Goal: Task Accomplishment & Management: Use online tool/utility

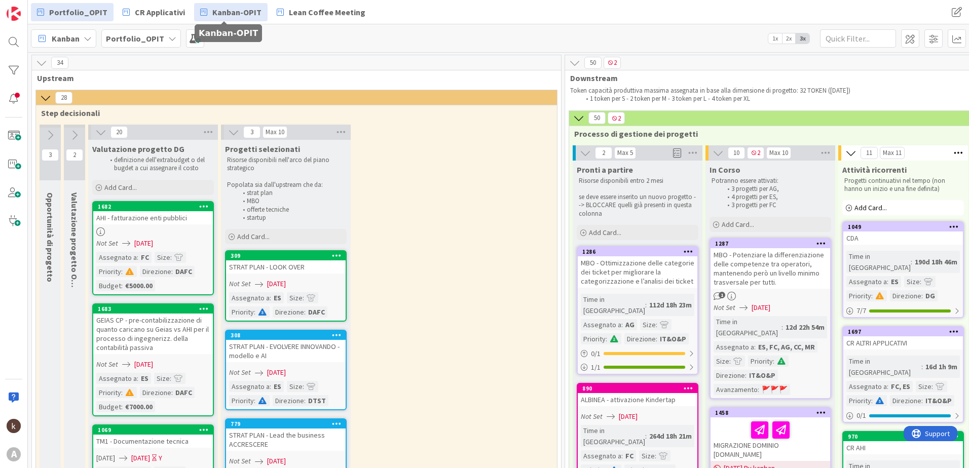
click at [229, 12] on span "Kanban-OPIT" at bounding box center [236, 12] width 49 height 12
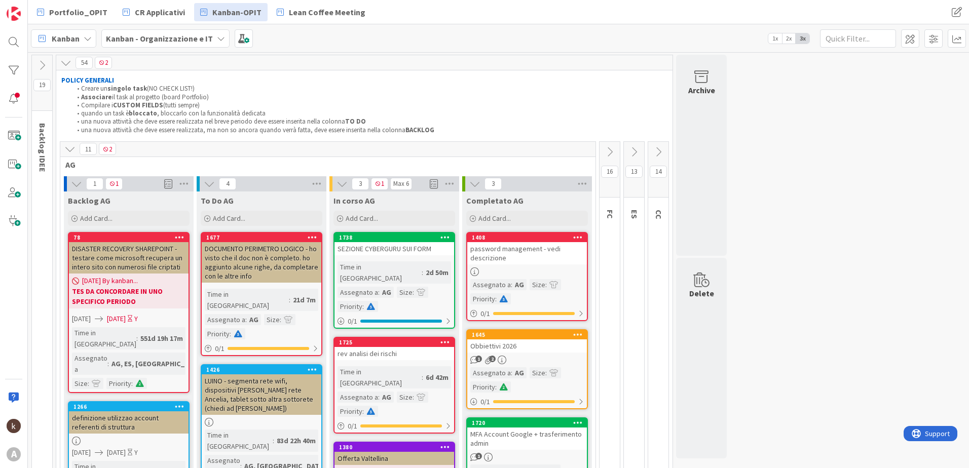
click at [69, 151] on icon at bounding box center [69, 148] width 11 height 11
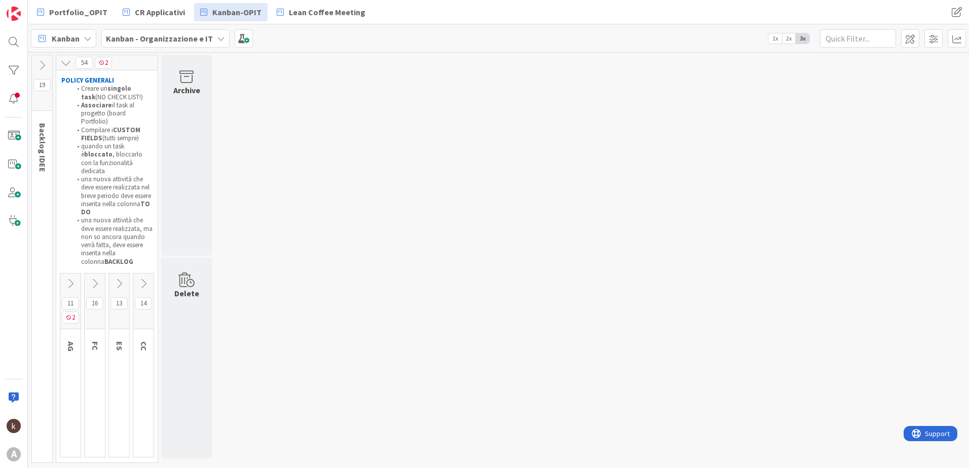
click at [120, 278] on icon at bounding box center [118, 283] width 11 height 11
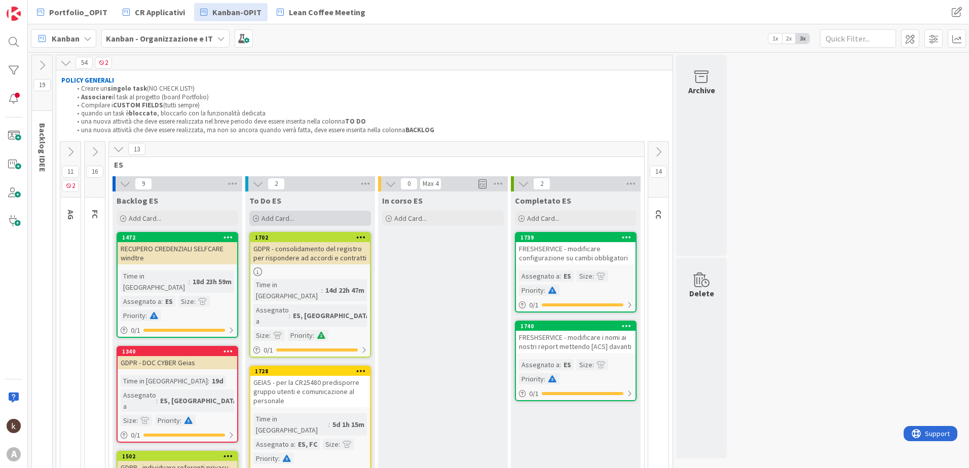
click at [319, 215] on div "Add Card..." at bounding box center [310, 218] width 122 height 15
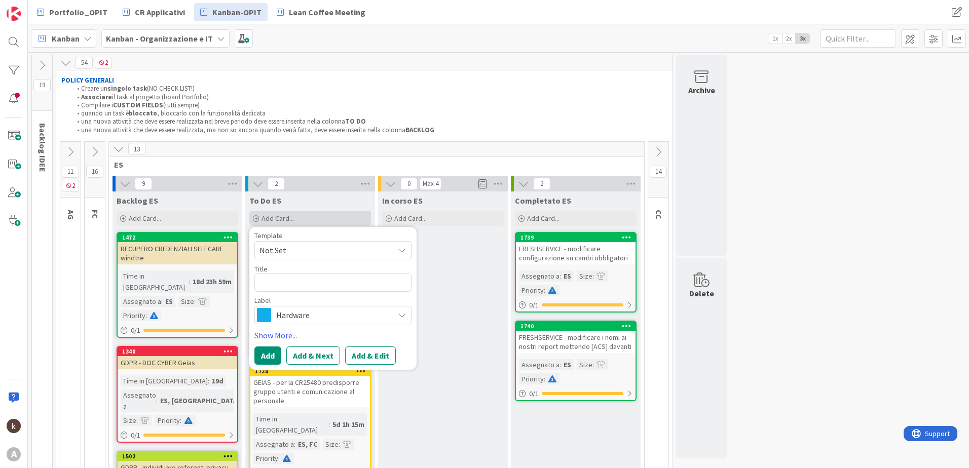
type textarea "x"
type textarea "C"
type textarea "x"
type textarea "CD"
type textarea "x"
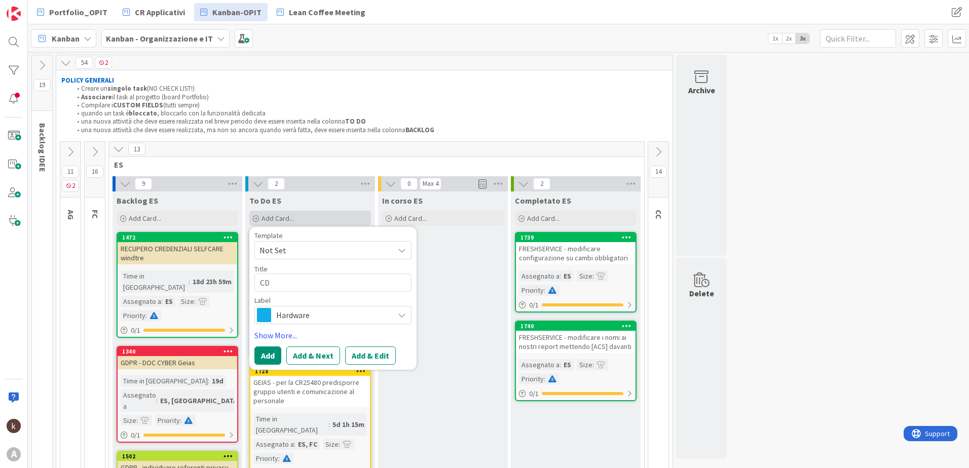
type textarea "CDA"
type textarea "x"
type textarea "CDA"
type textarea "x"
type textarea "CDA F"
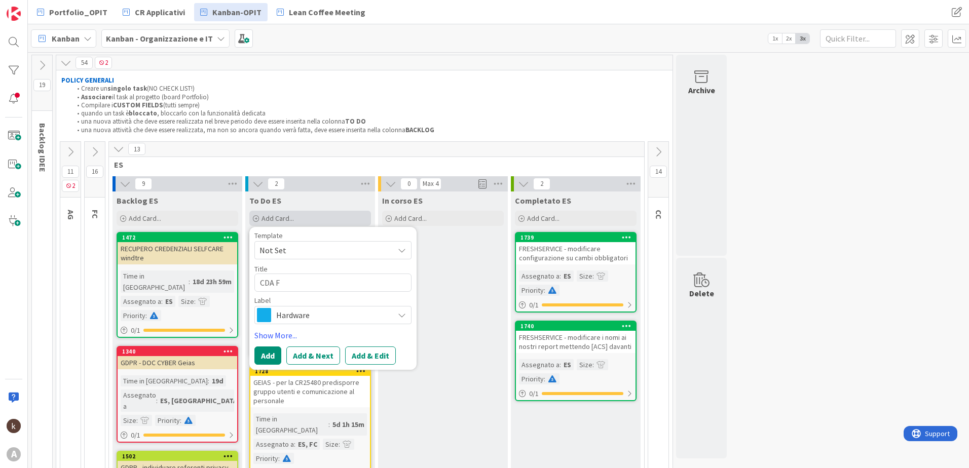
type textarea "x"
type textarea "CDA FI"
type textarea "x"
type textarea "CDA FIN"
type textarea "x"
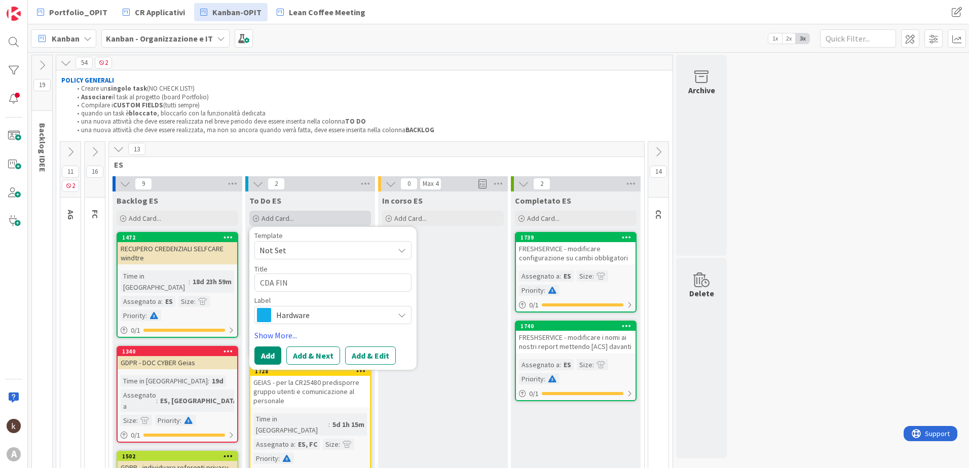
type textarea "CDA FINE"
type textarea "x"
type textarea "CDA FINE"
type textarea "x"
type textarea "CDA FINE S"
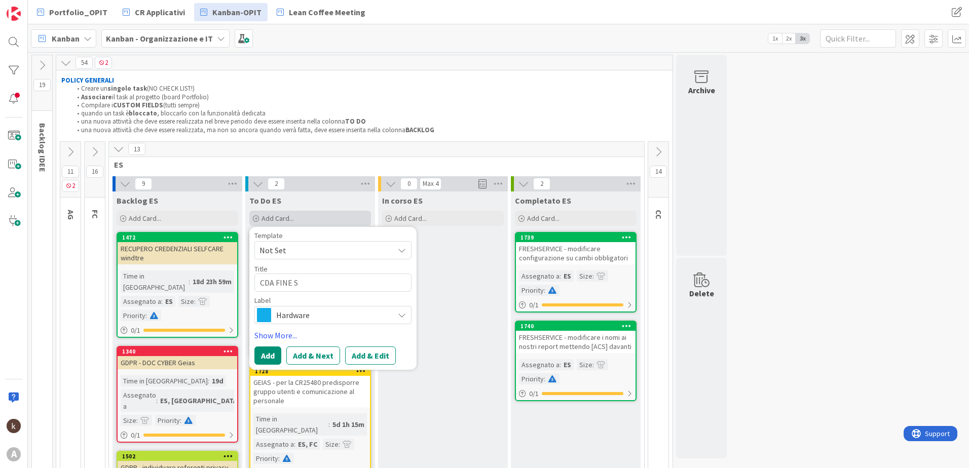
type textarea "x"
type textarea "CDA FINE SE"
type textarea "x"
type textarea "CDA FINE SET"
type textarea "x"
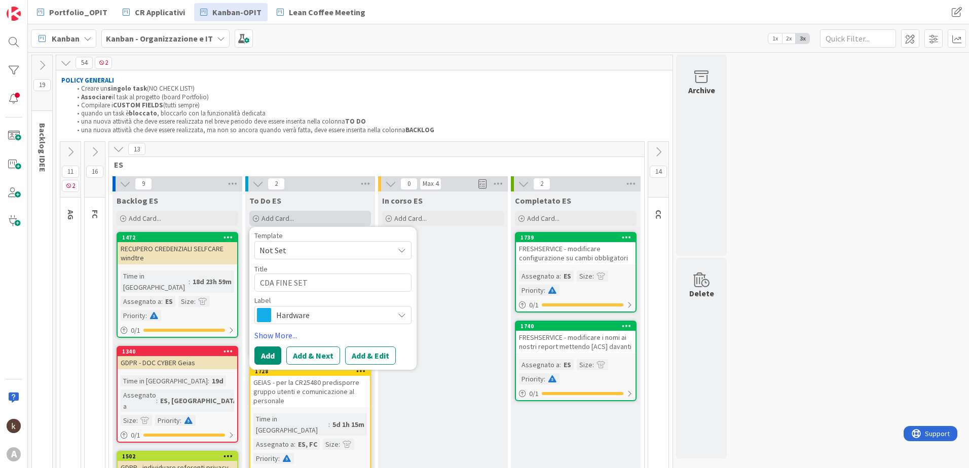
type textarea "CDA FINE SETT"
type textarea "x"
type textarea "CDA FINE SETT"
type textarea "x"
type textarea "CDA FINE SETT c"
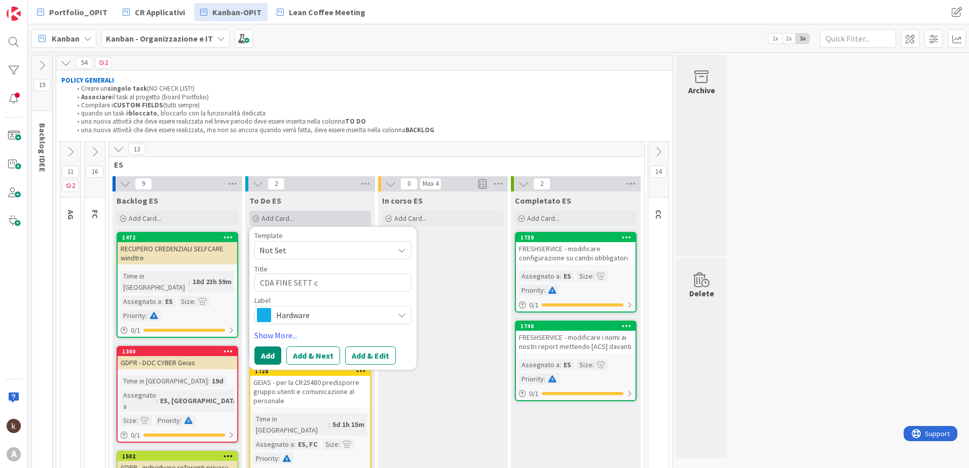
type textarea "x"
type textarea "CDA FINE SETT ch"
type textarea "x"
type textarea "CDA FINE SETT chi"
type textarea "x"
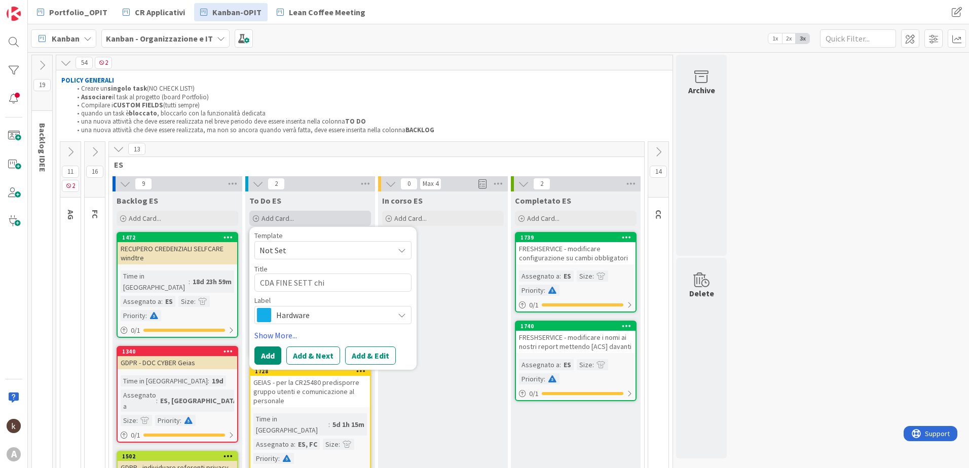
type textarea "CDA FINE SETT chie"
type textarea "x"
type textarea "CDA FINE SETT chied"
type textarea "x"
type textarea "CDA FINE SETT chiede"
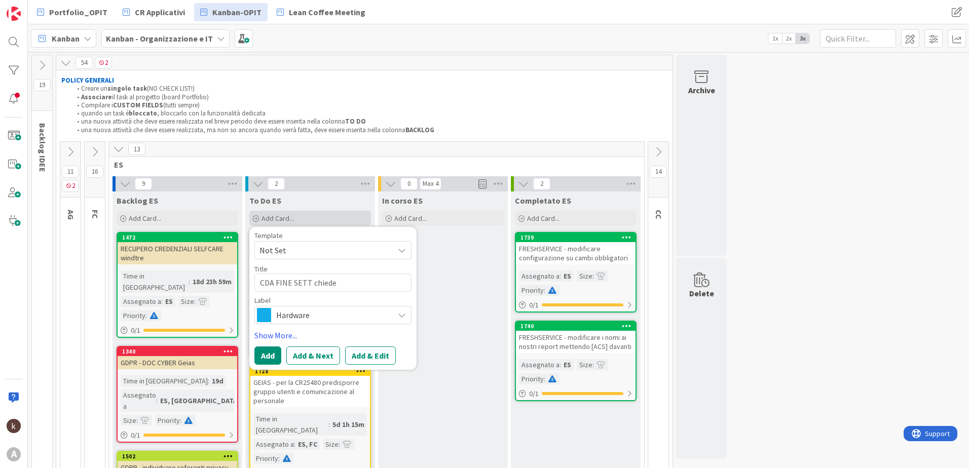
type textarea "x"
type textarea "CDA FINE SETT chieder"
type textarea "x"
type textarea "CDA FINE SETT chiedere"
type textarea "x"
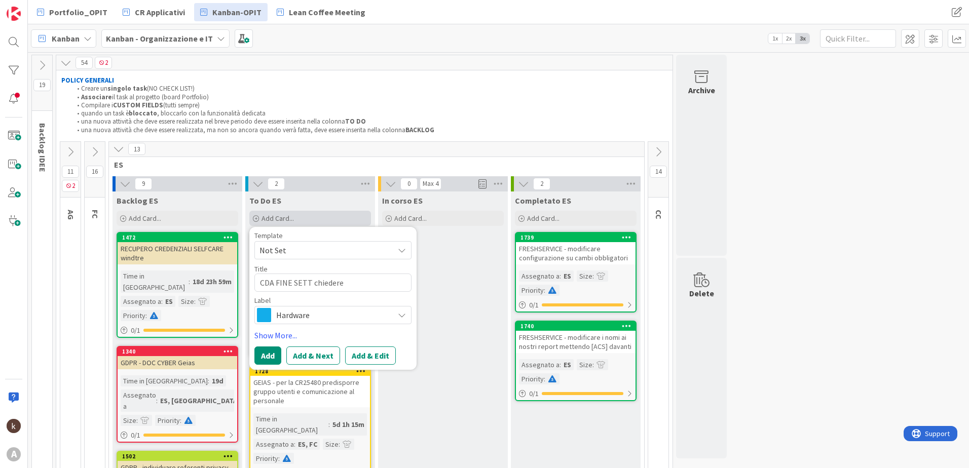
type textarea "CDA FINE SETT chiedere"
type textarea "x"
type textarea "CDA FINE SETT chiedere a"
type textarea "x"
type textarea "CDA FINE SETT chiedere a"
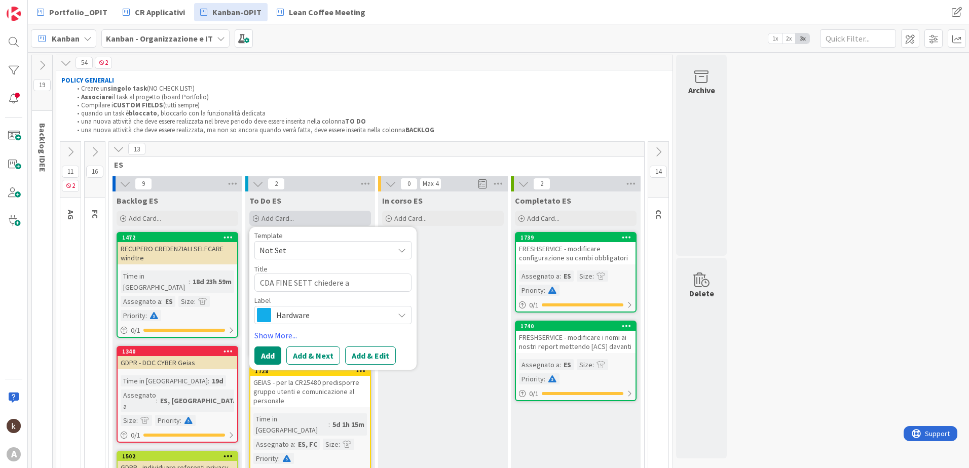
type textarea "x"
type textarea "CDA FINE SETT chiedere a G"
type textarea "x"
type textarea "CDA FINE SETT chiedere a [PERSON_NAME]"
type textarea "x"
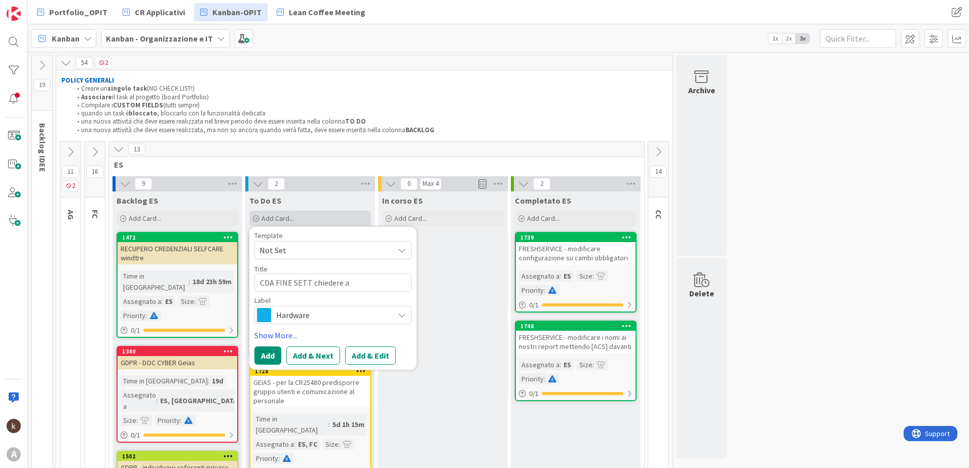
type textarea "CDA FINE SETT chiedere a [PERSON_NAME]"
type textarea "x"
type textarea "CDA FINE SETT chiedere a [PERSON_NAME]"
type textarea "x"
type textarea "CDA FINE SETT chiedere a G"
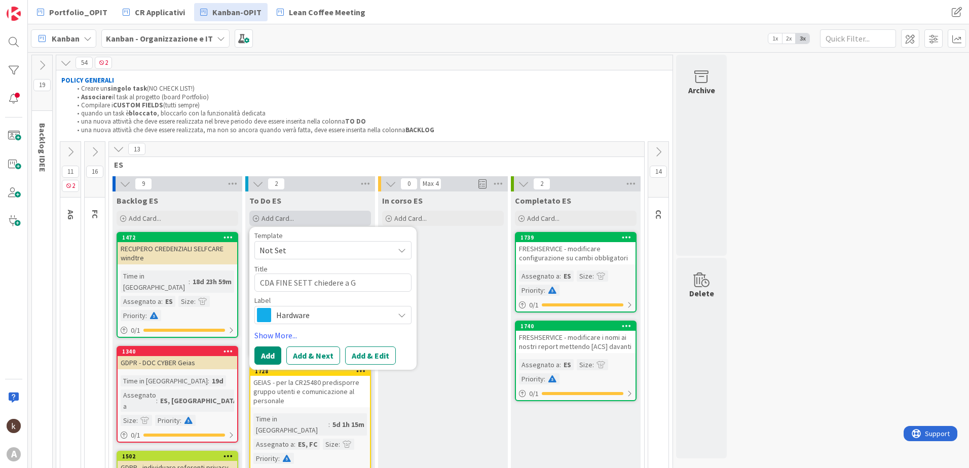
type textarea "x"
type textarea "CDA FINE SETT chiedere a [PERSON_NAME]"
type textarea "x"
type textarea "CDA FINE SETT chiedere a G"
type textarea "x"
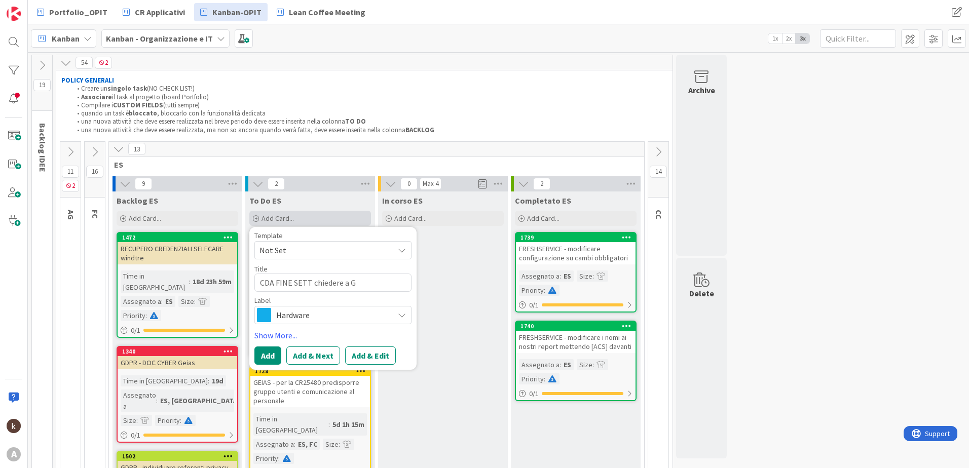
type textarea "CDA FINE SETT chiedere a [PERSON_NAME]"
type textarea "x"
type textarea "CDA FINE SETT chiedere a [PERSON_NAME]"
type textarea "x"
type textarea "CDA FINE SETT chiedere a [PERSON_NAME]"
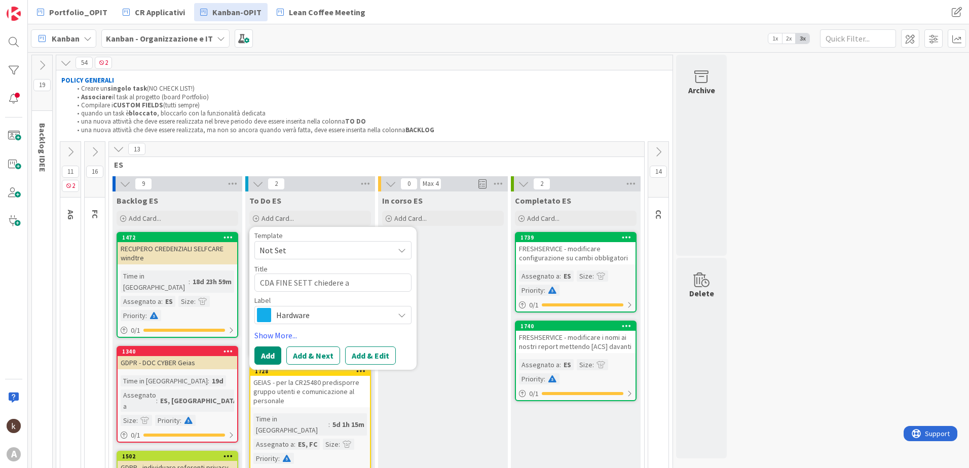
click at [304, 308] on span "Hardware" at bounding box center [332, 315] width 112 height 14
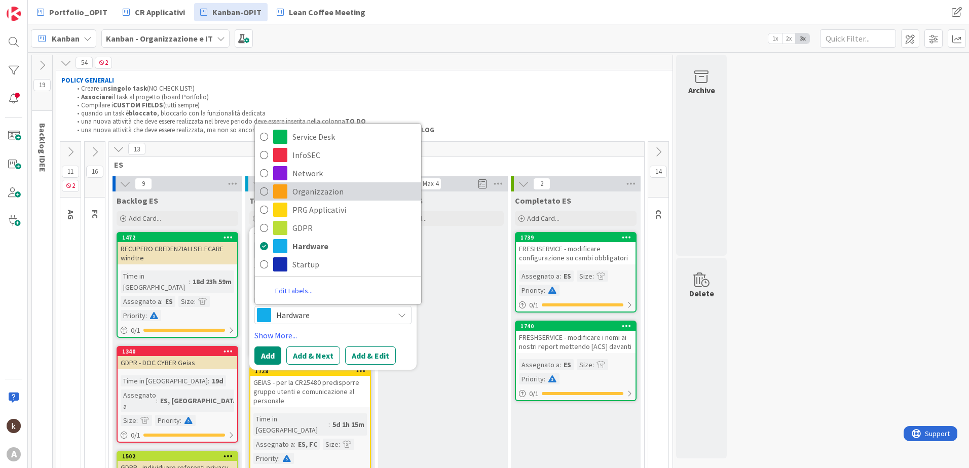
click at [310, 184] on span "Organizzazion" at bounding box center [354, 191] width 124 height 15
type textarea "x"
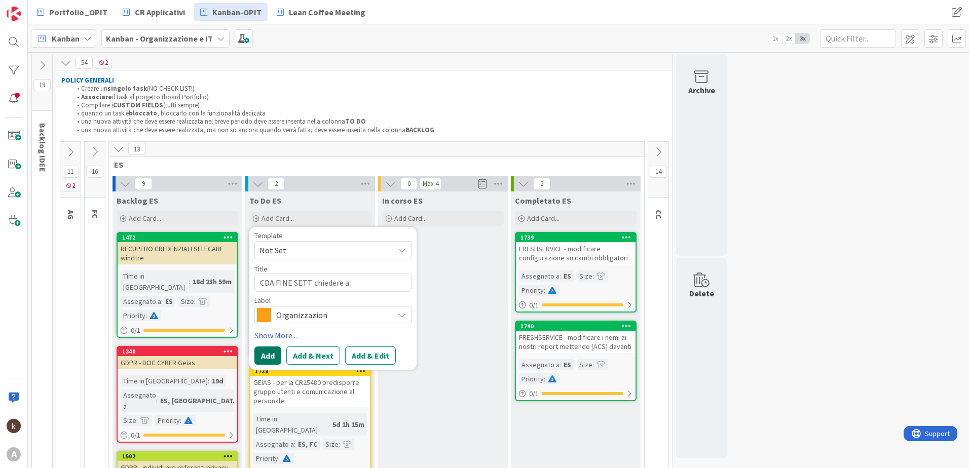
click at [261, 326] on button "Add" at bounding box center [267, 356] width 27 height 18
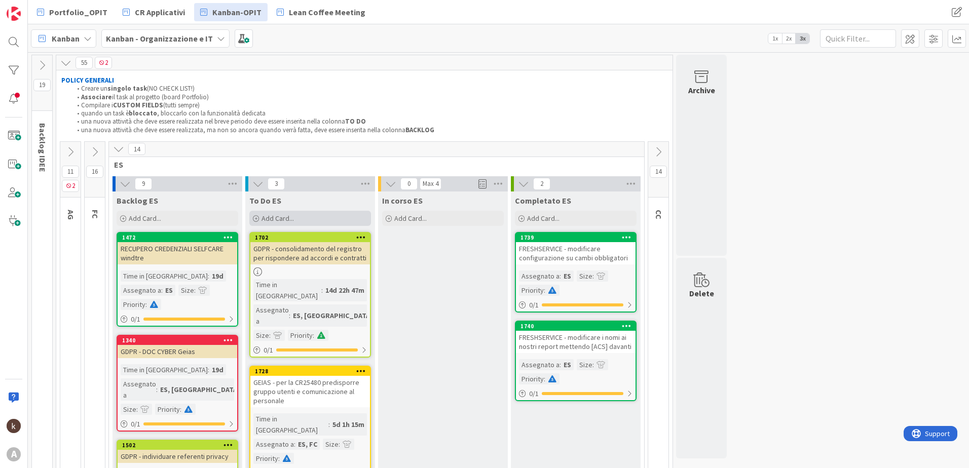
click at [282, 213] on div "Add Card..." at bounding box center [310, 218] width 122 height 15
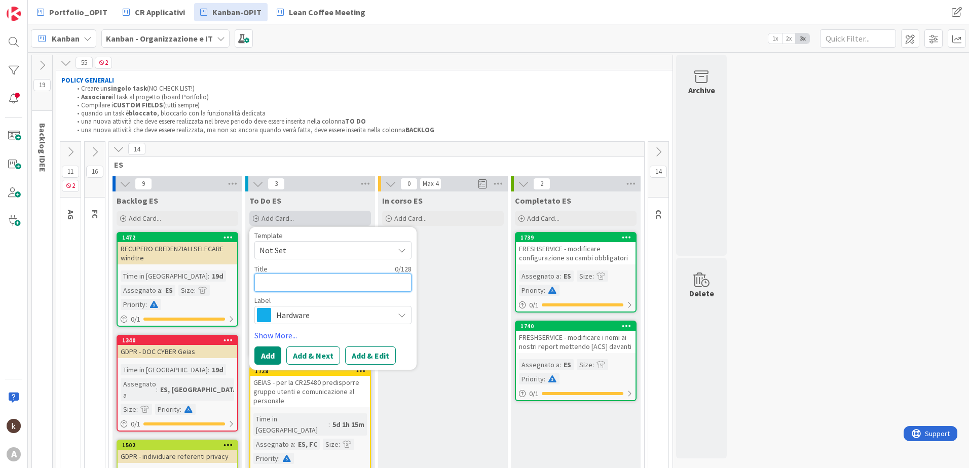
type textarea "x"
type textarea "i"
type textarea "x"
type textarea "in"
type textarea "x"
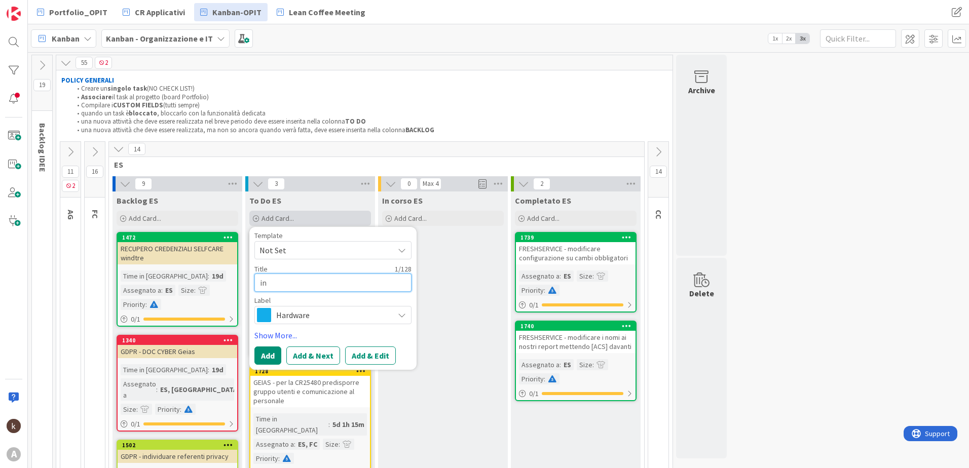
type textarea "inv"
type textarea "x"
type textarea "invi"
type textarea "x"
type textarea "invi o"
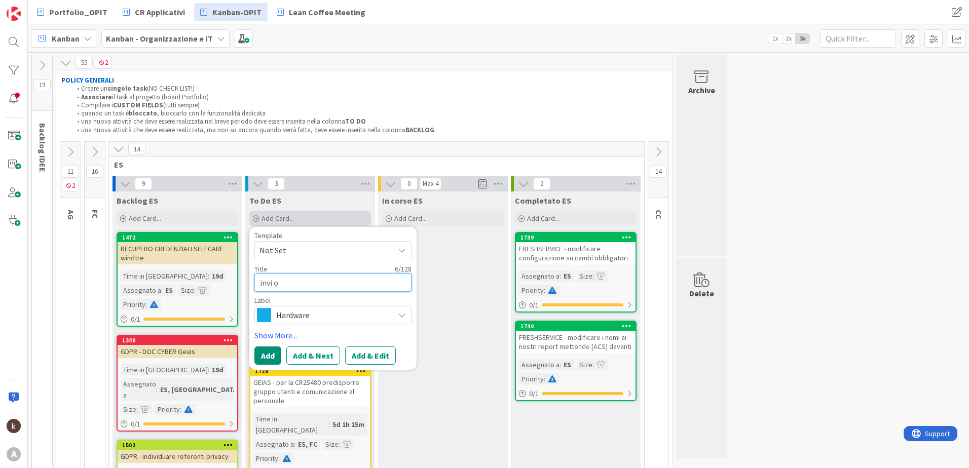
type textarea "x"
type textarea "invi o"
type textarea "x"
type textarea "invi o"
type textarea "x"
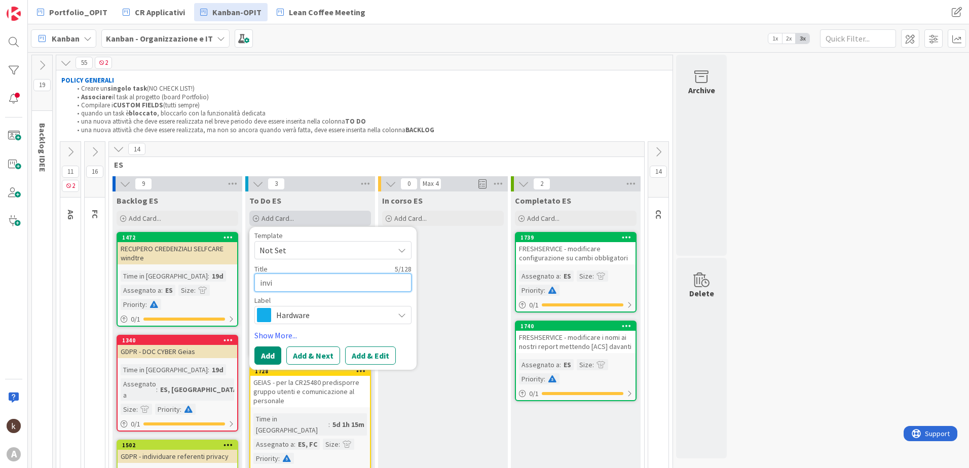
type textarea "invi"
type textarea "x"
type textarea "invio"
type textarea "x"
type textarea "invio"
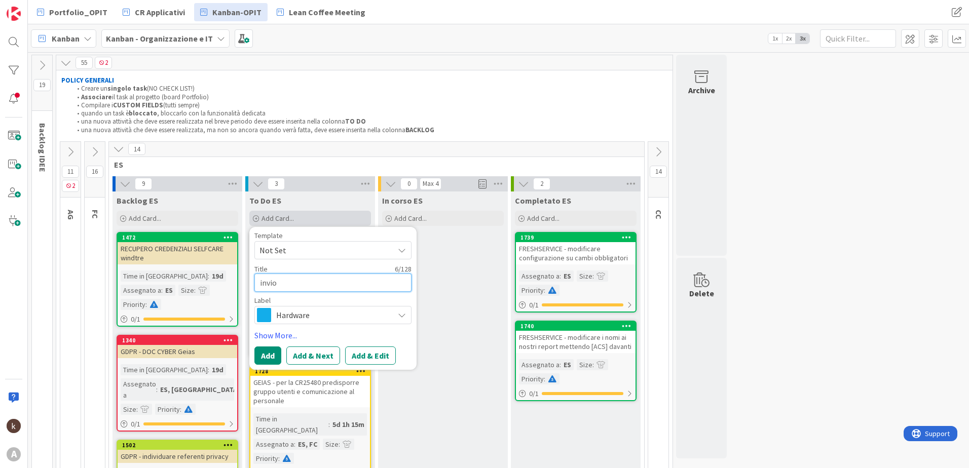
type textarea "x"
type textarea "invio c"
type textarea "x"
type textarea "invio co"
type textarea "x"
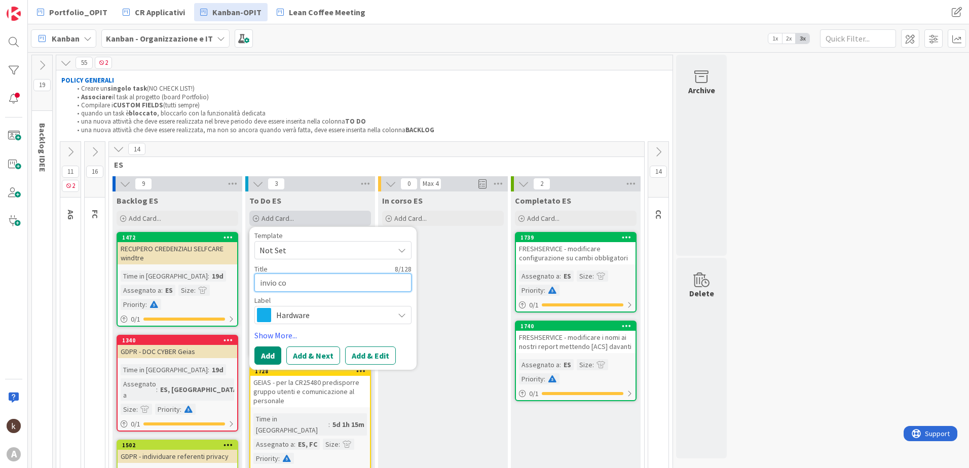
type textarea "invio cos"
type textarea "x"
type textarea "invio cost"
type textarea "x"
type textarea "invio costi"
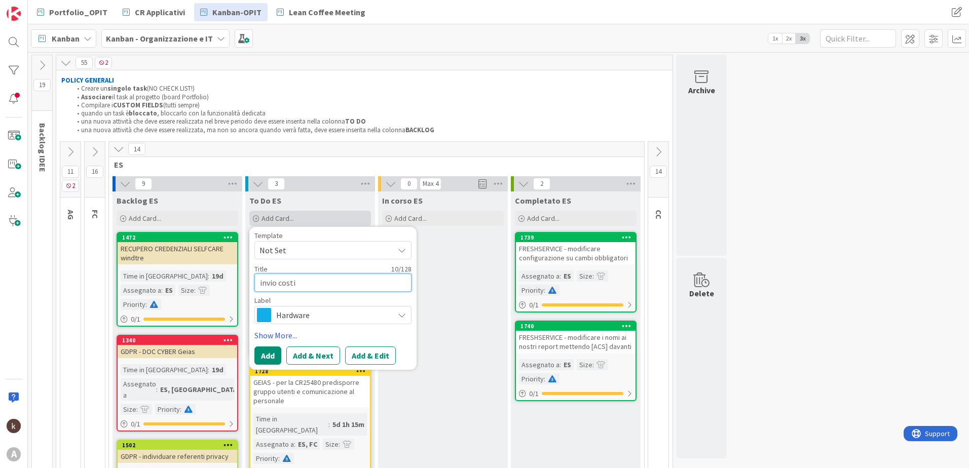
type textarea "x"
type textarea "invio costi"
type textarea "x"
type textarea "invio costi b"
type textarea "x"
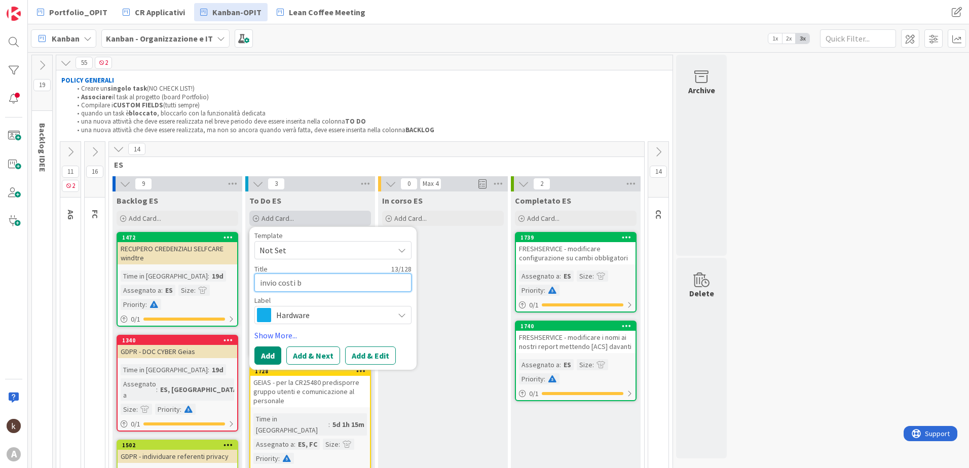
type textarea "invio [PERSON_NAME]"
type textarea "x"
type textarea "invio costi blu"
type textarea "x"
type textarea "invio costi blue"
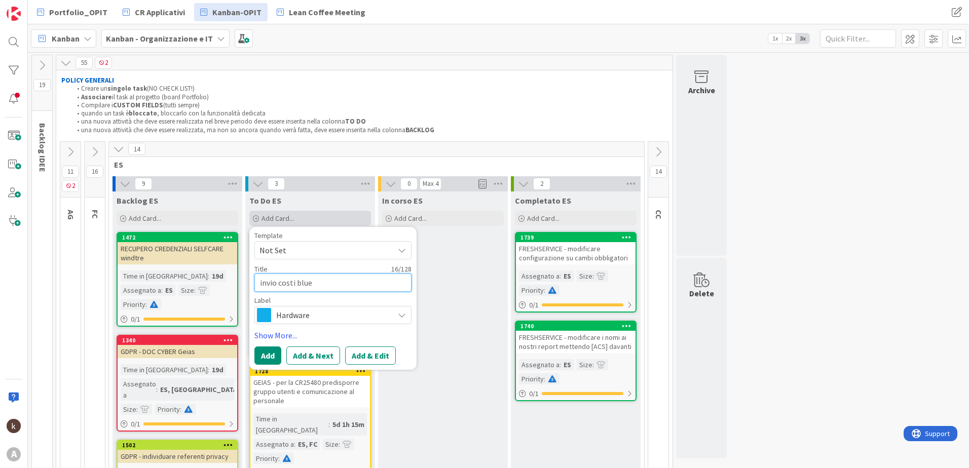
type textarea "x"
type textarea "invio costi bluei"
type textarea "x"
type textarea "invio costi blueit"
type textarea "x"
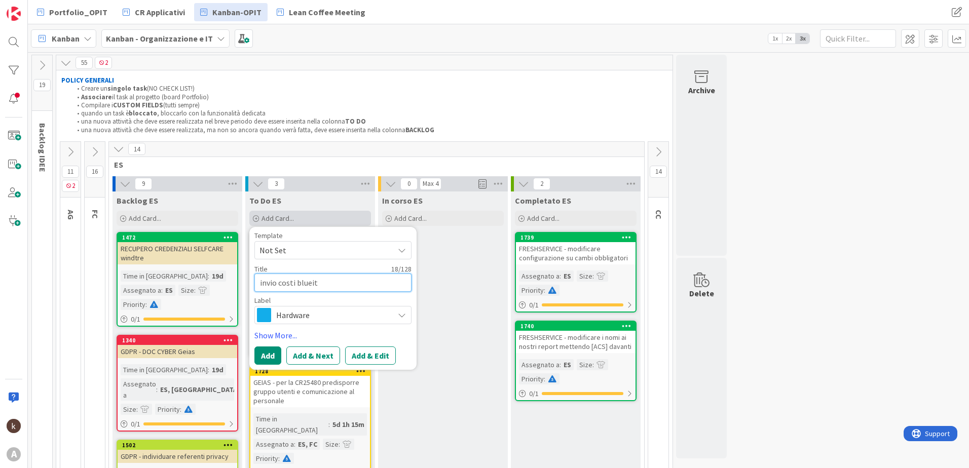
type textarea "invio costi blueit"
type textarea "x"
type textarea "invio costi blueit e"
type textarea "x"
type textarea "invio costi blueit e"
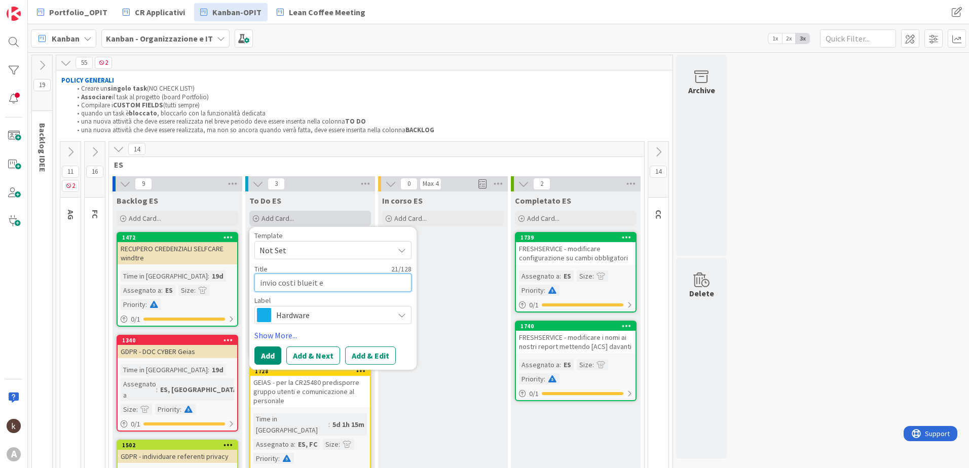
type textarea "x"
type textarea "invio costi blueit e i"
type textarea "x"
type textarea "invio costi blueit e in"
type textarea "x"
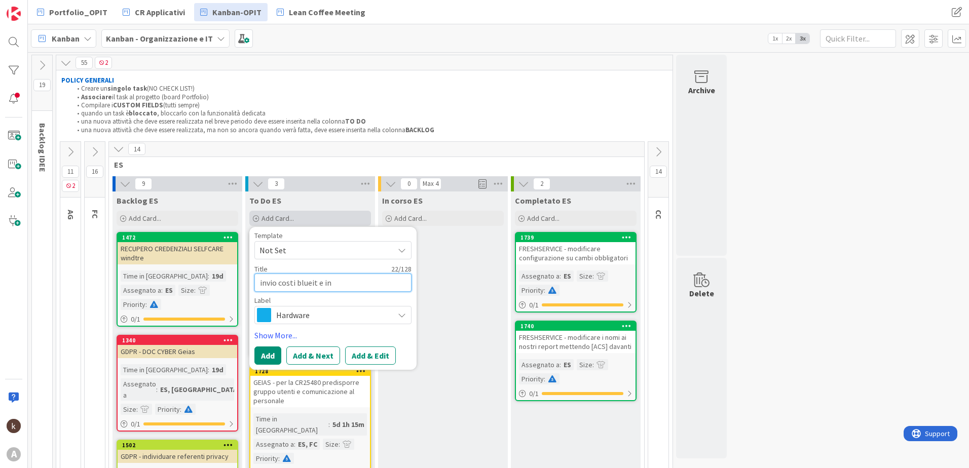
type textarea "invio costi blueit e int"
type textarea "x"
type textarea "invio costi blueit e inte"
type textarea "x"
type textarea "invio costi blueit e intel"
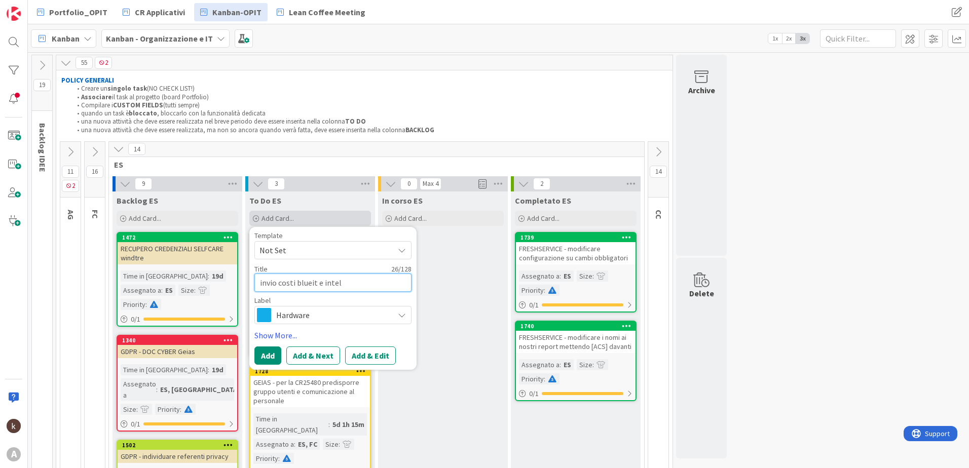
type textarea "x"
type textarea "invio costi blueit e intell"
type textarea "x"
type textarea "invio costi blueit e intelli"
type textarea "x"
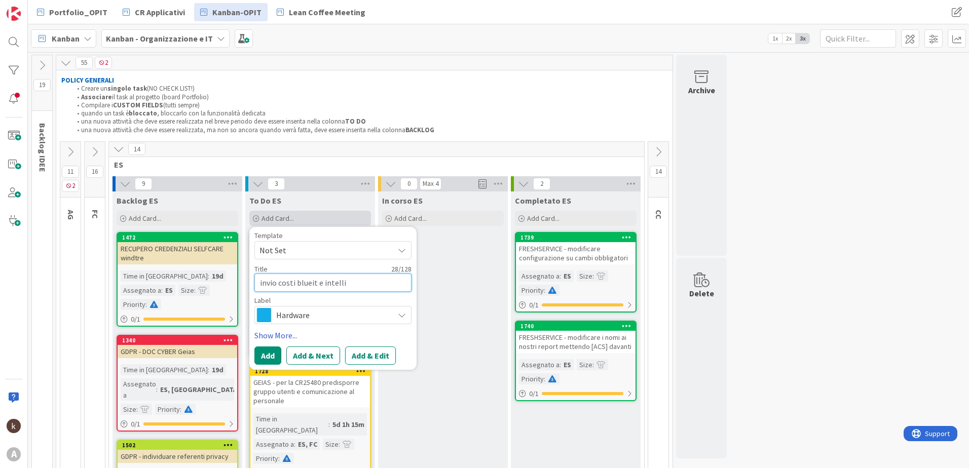
type textarea "invio costi blueit e intellic"
type textarea "x"
type textarea "invio costi blueit e intellico"
click at [318, 311] on span "Hardware" at bounding box center [332, 315] width 112 height 14
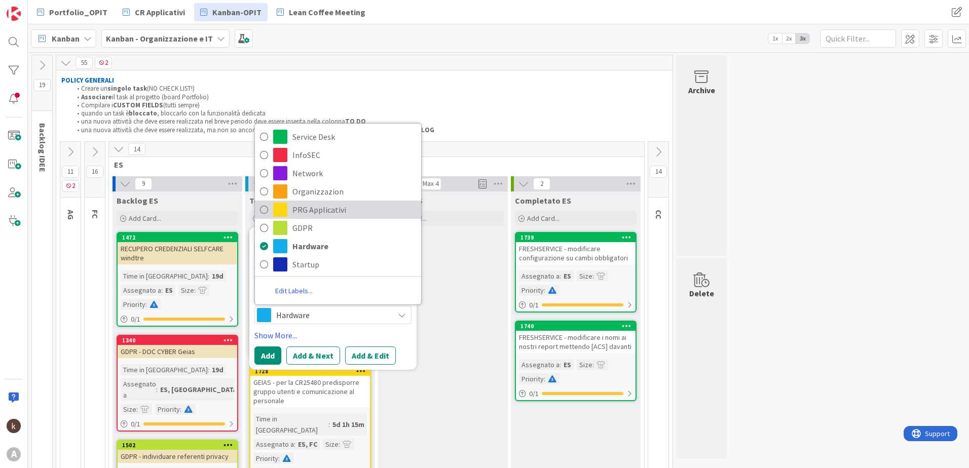
click at [338, 206] on span "PRG Applicativi" at bounding box center [354, 209] width 124 height 15
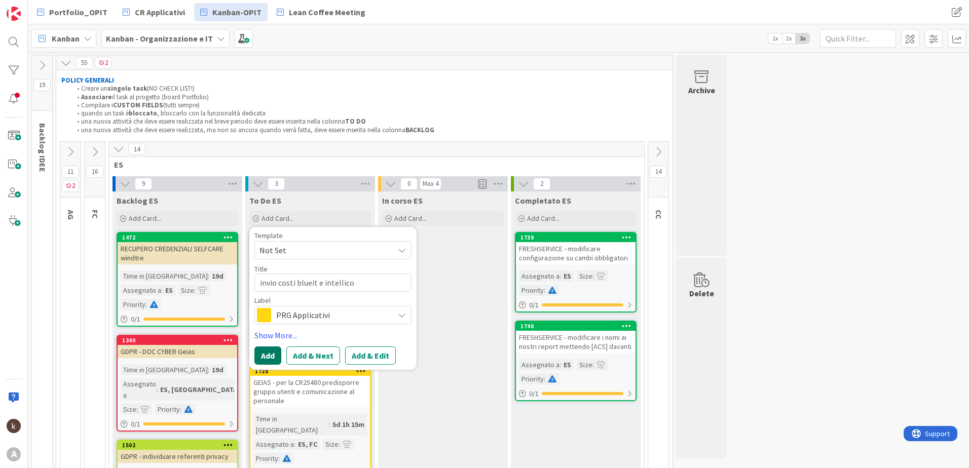
click at [272, 326] on button "Add" at bounding box center [267, 356] width 27 height 18
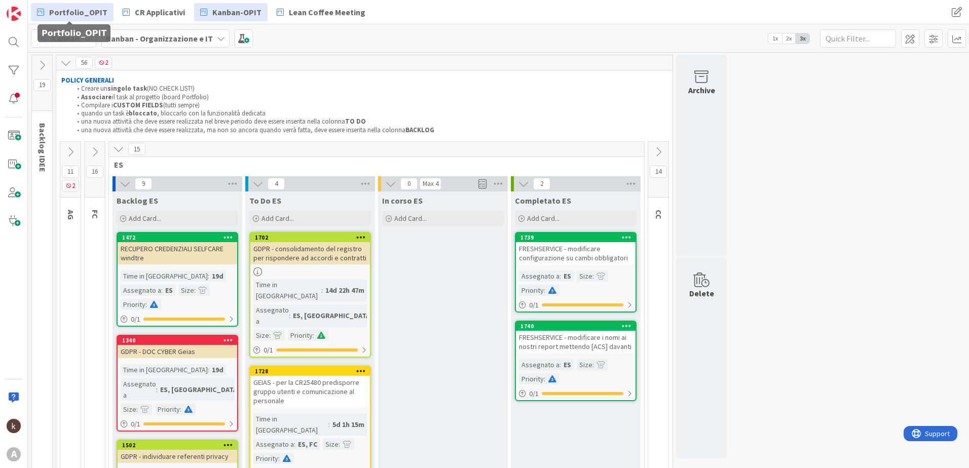
click at [93, 8] on span "Portfolio_OPIT" at bounding box center [78, 12] width 58 height 12
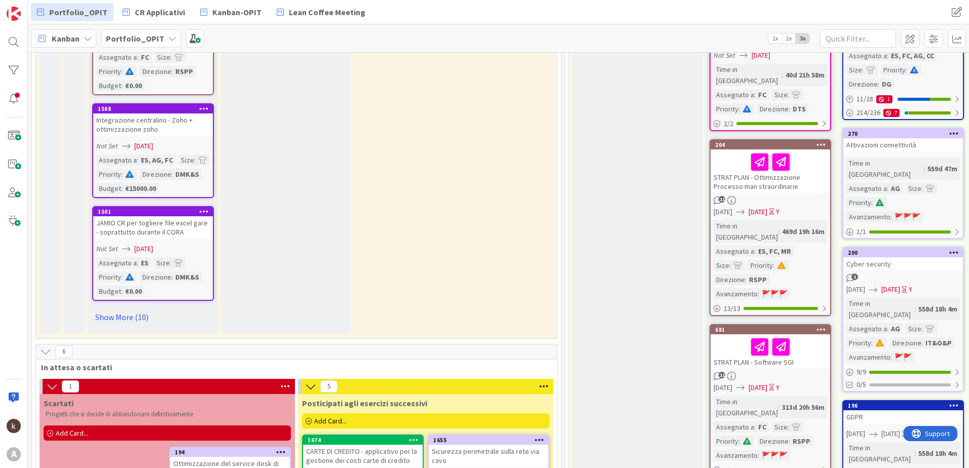
scroll to position [1064, 0]
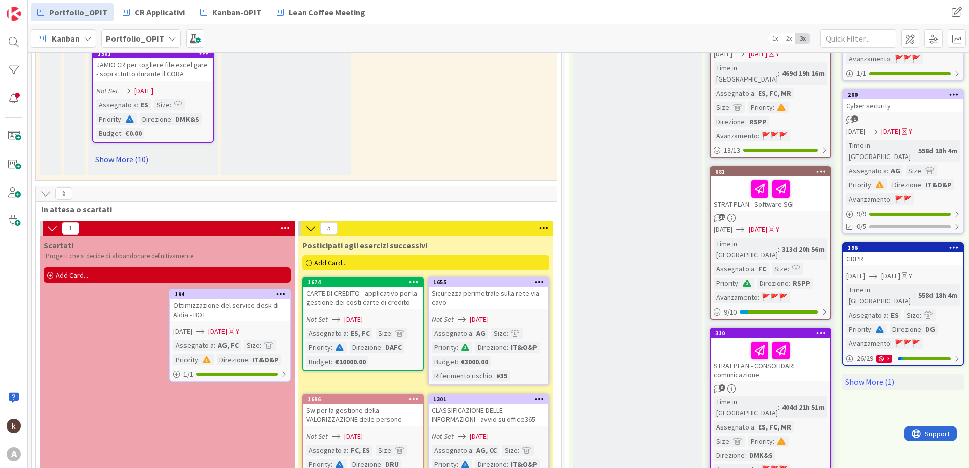
click at [121, 160] on link "Show More (10)" at bounding box center [153, 159] width 122 height 16
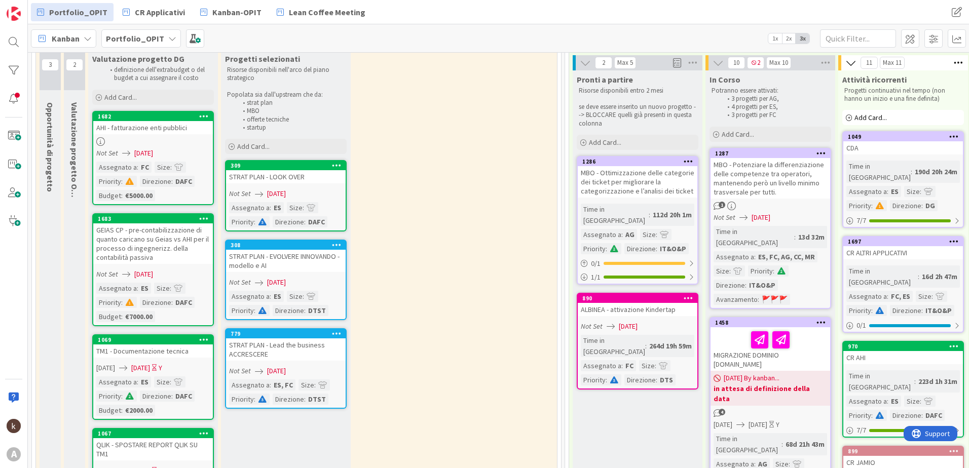
scroll to position [0, 0]
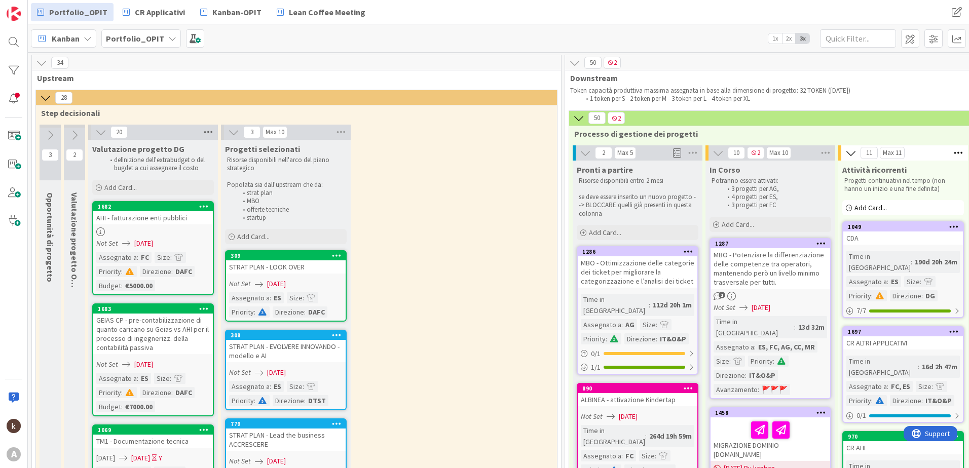
click at [209, 128] on icon at bounding box center [208, 132] width 13 height 15
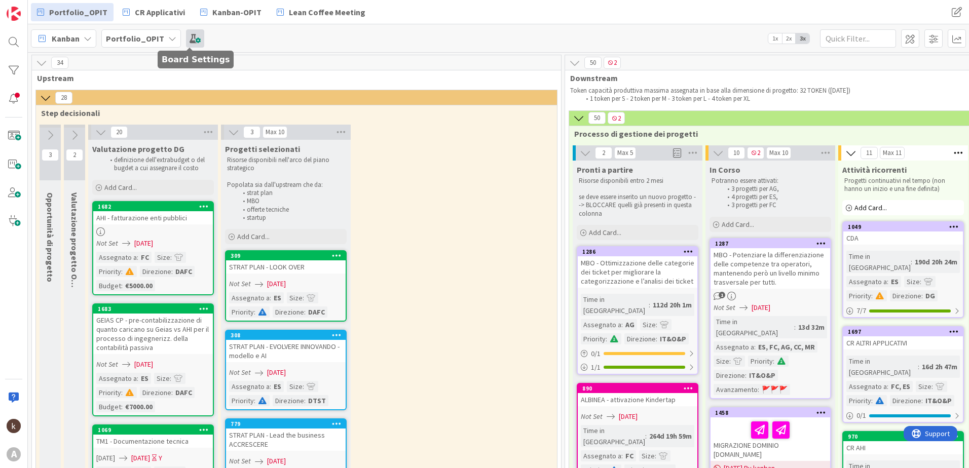
click at [193, 40] on span at bounding box center [195, 38] width 18 height 18
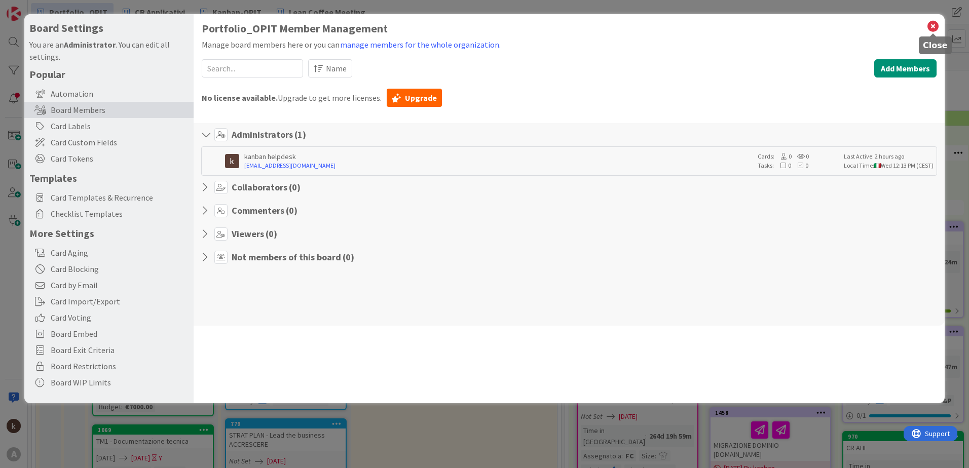
click at [644, 27] on icon at bounding box center [932, 26] width 13 height 14
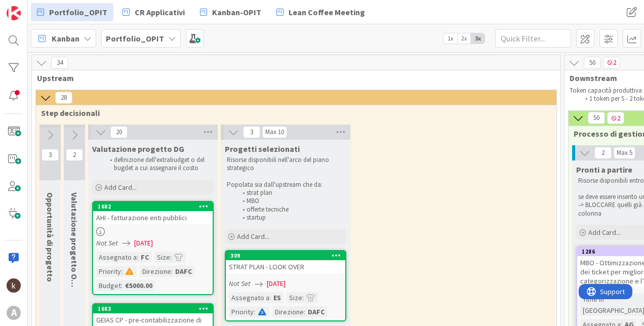
click at [430, 18] on div "Portfolio_OPIT CR Applicativi Kanban-OPIT Lean Coffee Meeting" at bounding box center [262, 12] width 462 height 18
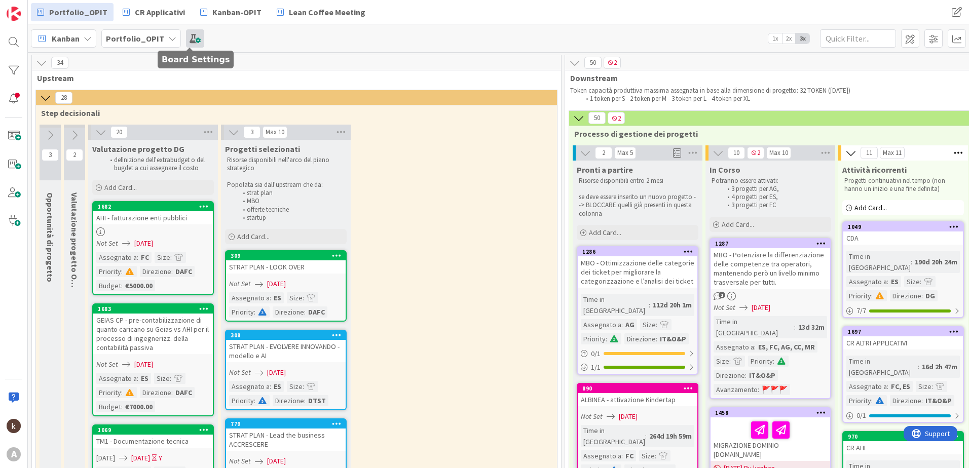
click at [189, 36] on span at bounding box center [195, 38] width 18 height 18
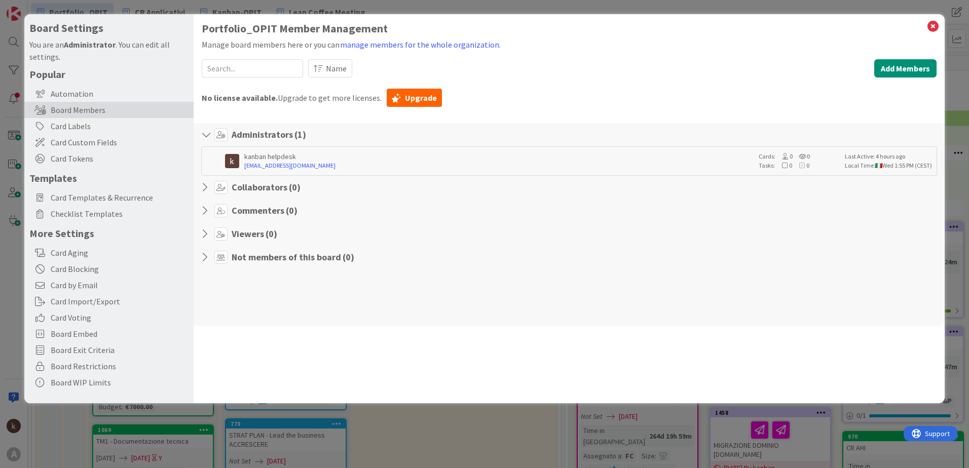
click at [194, 34] on div "Portfolio_OPIT Member Management Manage board members here or you can manage me…" at bounding box center [569, 208] width 751 height 389
click at [644, 28] on icon at bounding box center [932, 26] width 13 height 14
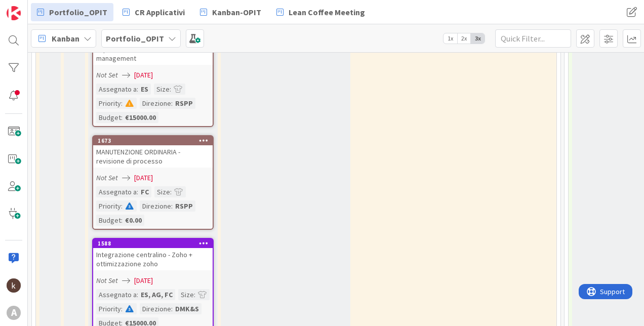
scroll to position [760, 0]
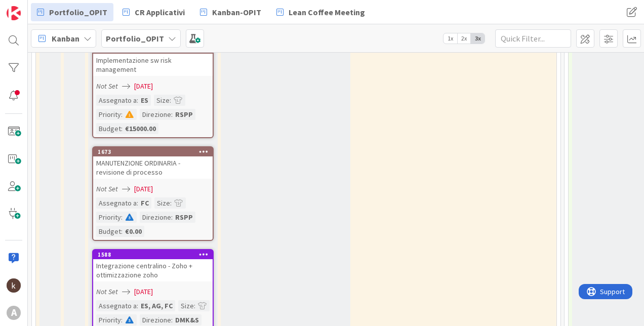
click at [141, 121] on div "Assegnato a : ES Size : Priority : Direzione : RSPP Budget : €15000.00" at bounding box center [152, 115] width 113 height 40
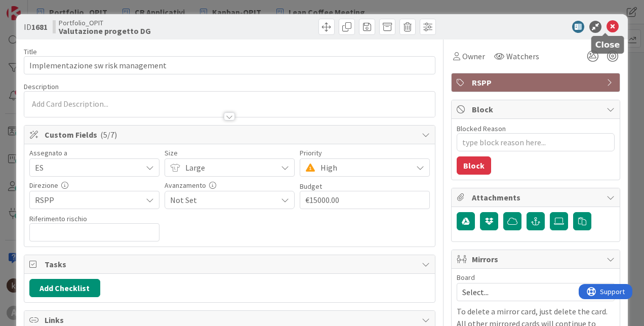
click at [608, 26] on icon at bounding box center [613, 27] width 12 height 12
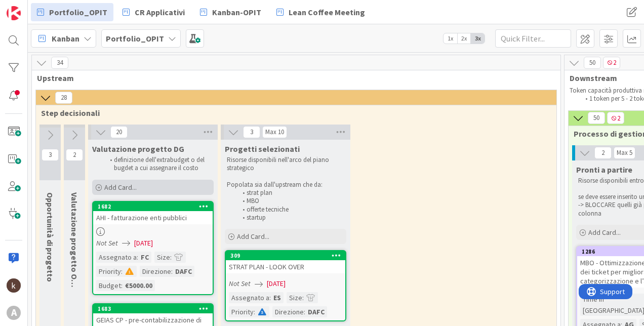
click at [124, 187] on span "Add Card..." at bounding box center [120, 187] width 32 height 9
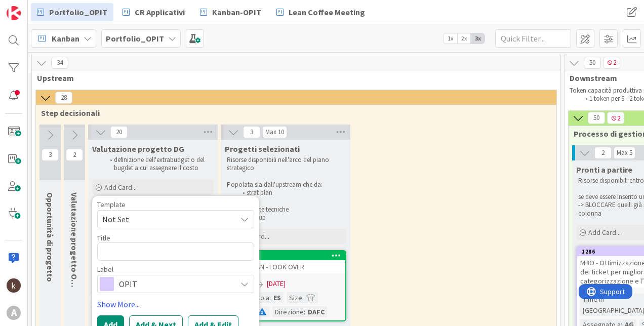
click at [131, 283] on span "OPIT" at bounding box center [175, 284] width 112 height 14
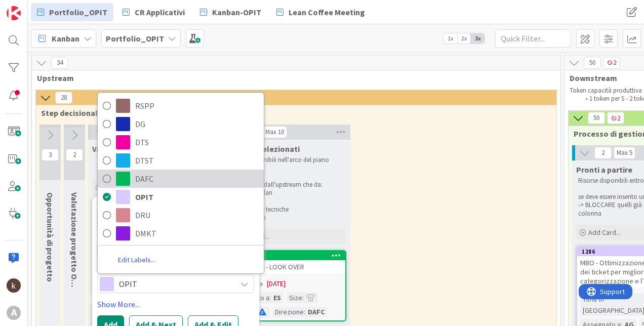
click at [145, 181] on span "DAFC" at bounding box center [197, 178] width 124 height 15
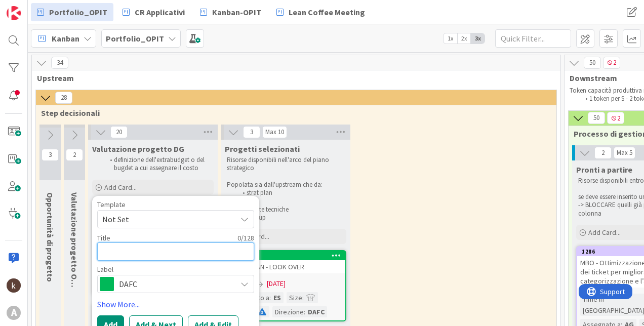
click at [131, 251] on textarea at bounding box center [175, 252] width 157 height 18
type textarea "x"
type textarea "M"
type textarea "x"
type textarea "Mi"
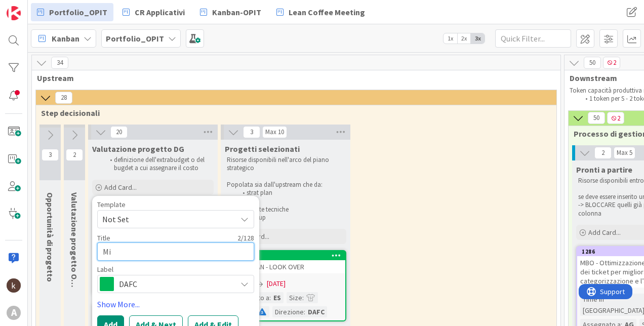
type textarea "x"
type textarea "Mig"
type textarea "x"
type textarea "Migr"
type textarea "x"
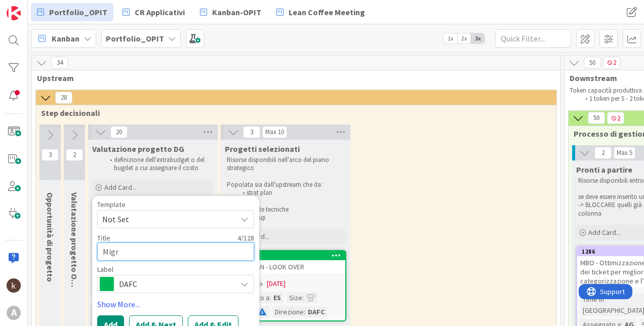
type textarea "Migra"
type textarea "x"
type textarea "Migraz"
type textarea "x"
type textarea "Migrazi"
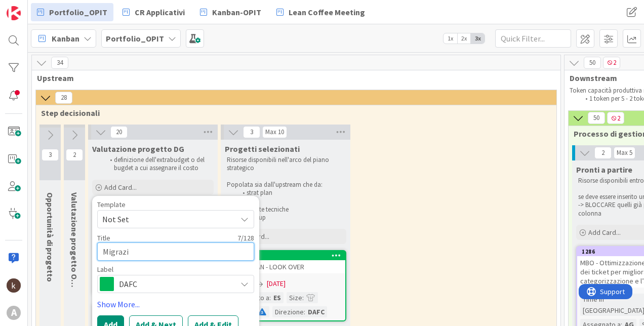
type textarea "x"
type textarea "Migrazio"
type textarea "x"
type textarea "Migrazion"
type textarea "x"
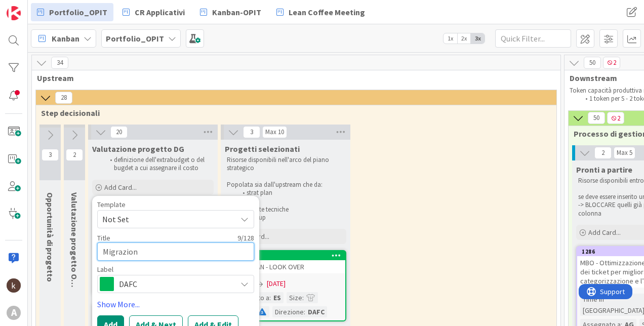
type textarea "Migrazione"
type textarea "x"
type textarea "Migrazione"
type textarea "x"
type textarea "Migrazione P"
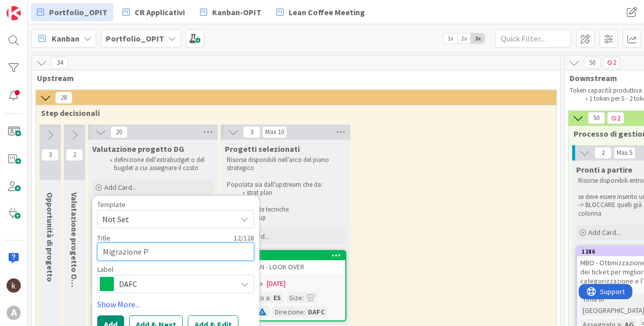
type textarea "x"
type textarea "Migrazione Pa"
type textarea "x"
type textarea "Migrazione Pag"
type textarea "x"
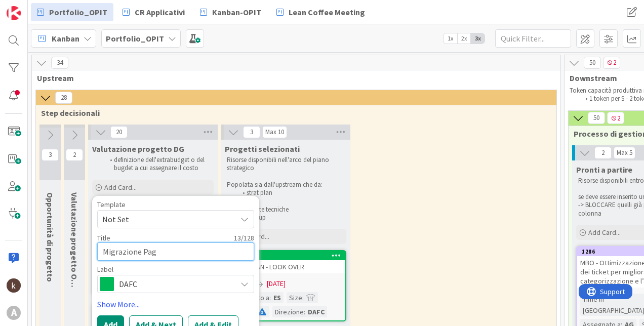
type textarea "Migrazione Pagh"
type textarea "x"
type textarea "Migrazione Paghe"
type textarea "x"
type textarea "Migrazione Paghe"
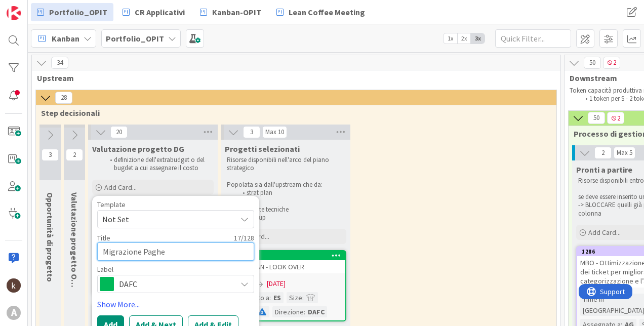
type textarea "x"
type textarea "Migrazione Paghe s"
type textarea "x"
type textarea "Migrazione Paghe su"
type textarea "x"
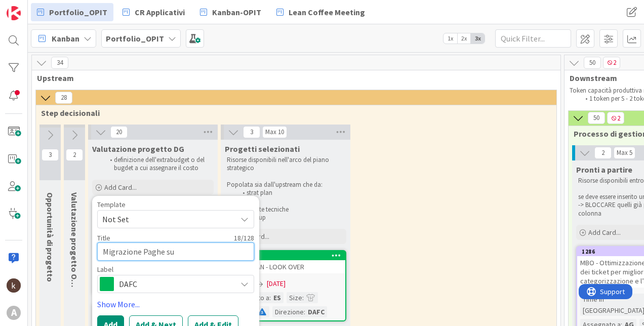
type textarea "Migrazione Paghe su"
type textarea "x"
type textarea "Migrazione Paghe su i"
type textarea "x"
type textarea "Migrazione Paghe su in"
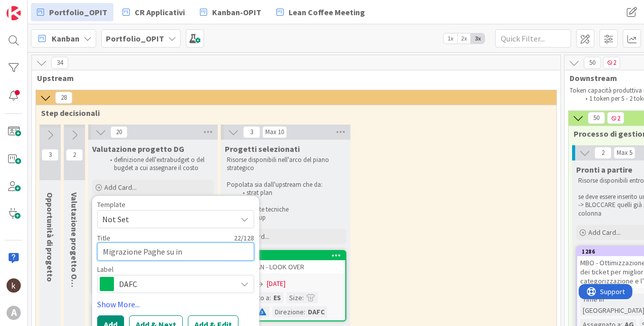
type textarea "x"
type textarea "Migrazione Paghe su ins"
type textarea "x"
type textarea "Migrazione Paghe su inst"
type textarea "x"
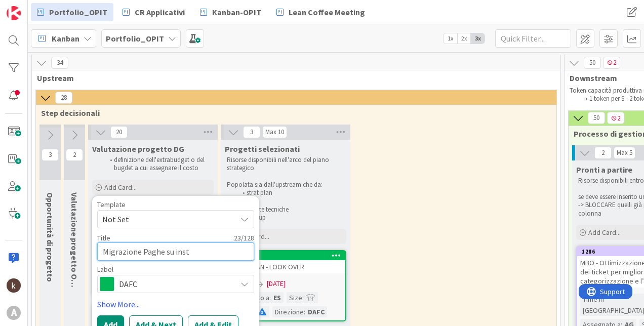
type textarea "Migrazione Paghe su insta"
type textarea "x"
type textarea "Migrazione Paghe su instal"
type textarea "x"
type textarea "Migrazione Paghe su install"
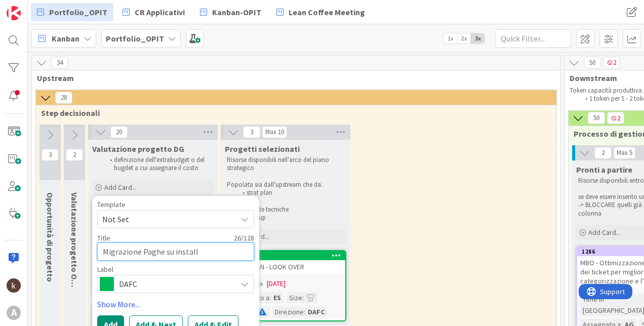
type textarea "x"
type textarea "Migrazione Paghe su installa"
type textarea "x"
type textarea "Migrazione Paghe su installaz"
type textarea "x"
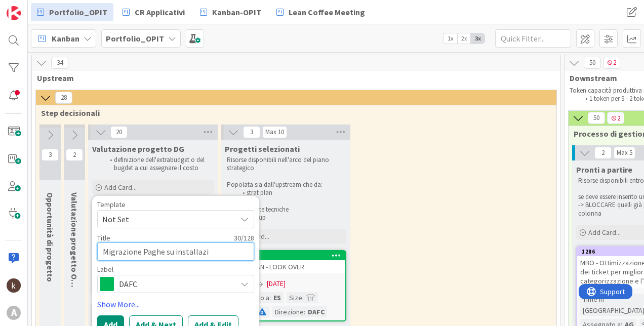
type textarea "Migrazione Paghe su installazio"
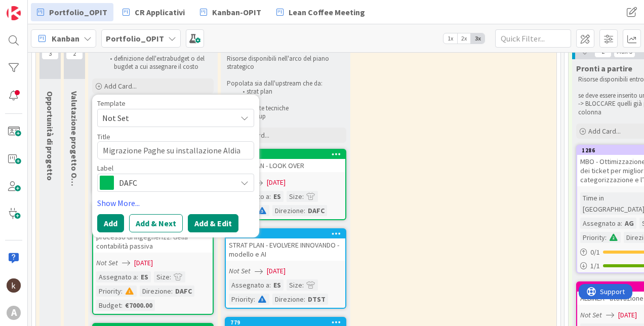
click at [206, 219] on button "Add & Edit" at bounding box center [213, 223] width 51 height 18
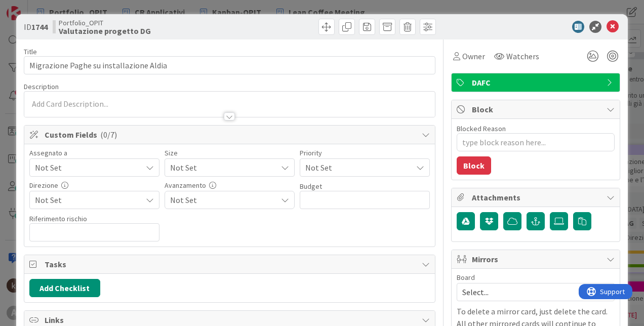
click at [55, 165] on span "Not Set" at bounding box center [88, 168] width 107 height 12
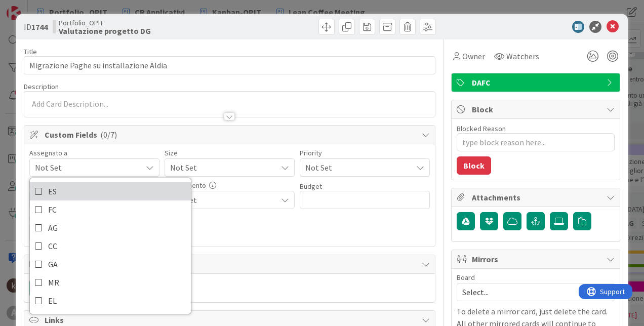
click at [55, 193] on span "ES" at bounding box center [52, 191] width 9 height 15
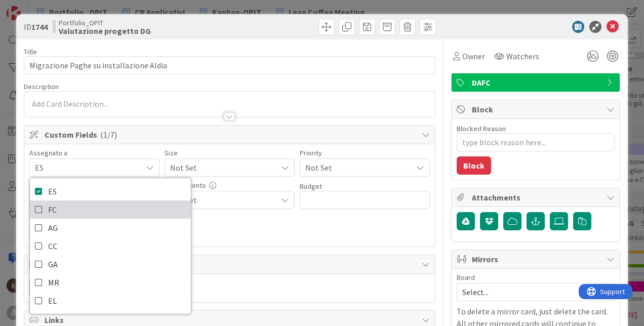
click at [55, 210] on span "FC" at bounding box center [52, 209] width 9 height 15
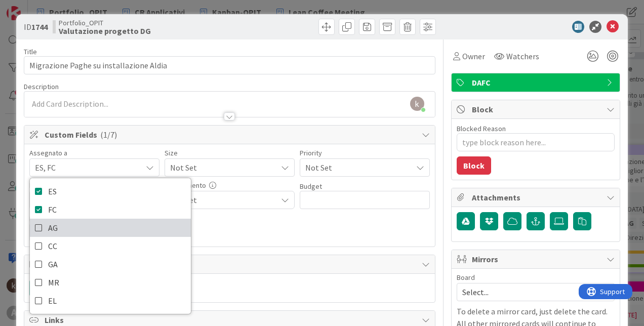
click at [53, 228] on span "AG" at bounding box center [53, 227] width 10 height 15
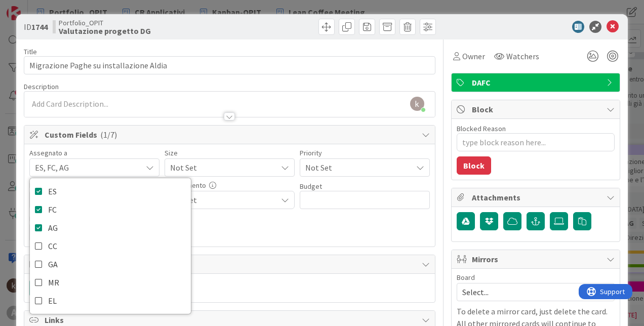
click at [198, 168] on span "Not Set" at bounding box center [221, 168] width 102 height 14
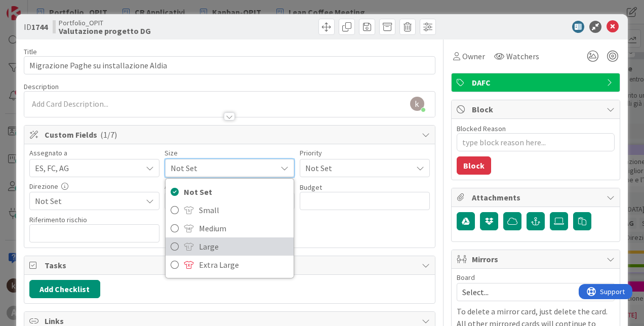
click at [194, 245] on link "Large" at bounding box center [230, 247] width 128 height 18
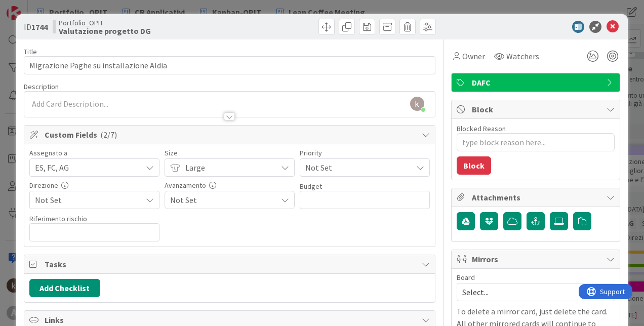
click at [306, 166] on span "Not Set" at bounding box center [357, 168] width 102 height 14
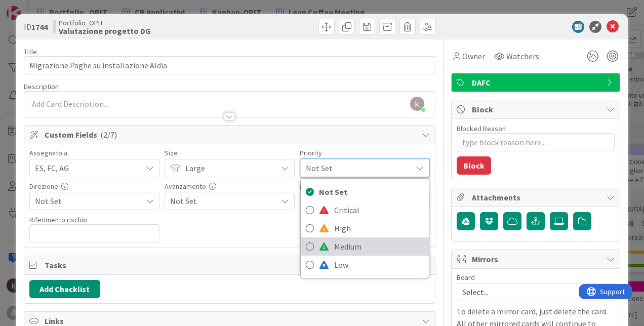
click at [329, 251] on link "Medium" at bounding box center [365, 247] width 128 height 18
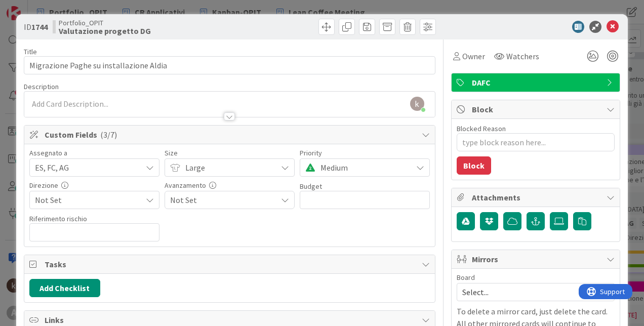
click at [103, 202] on span "Not Set" at bounding box center [88, 200] width 107 height 12
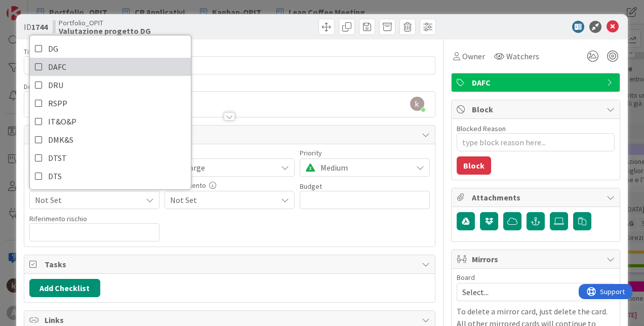
click at [35, 72] on icon at bounding box center [39, 66] width 8 height 15
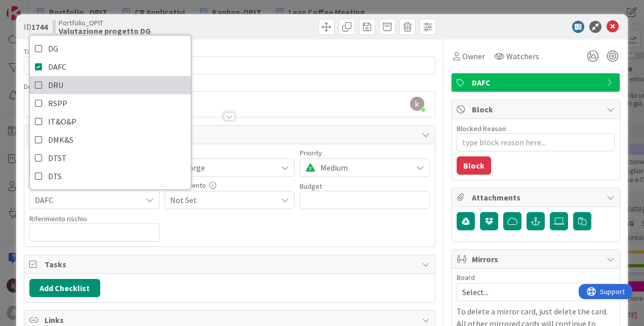
click at [37, 86] on icon at bounding box center [39, 85] width 8 height 15
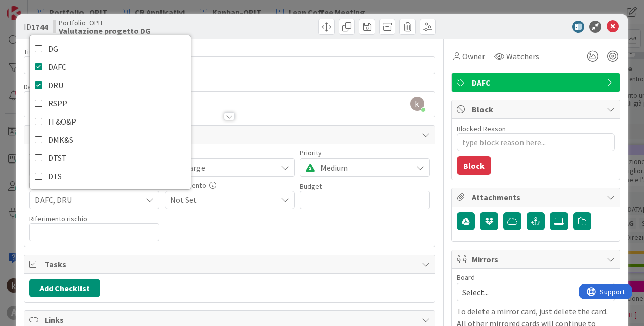
click at [246, 204] on span "Not Set" at bounding box center [223, 200] width 107 height 14
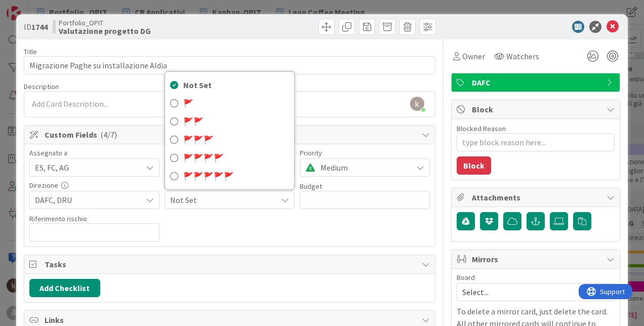
click at [246, 204] on span "Not Set" at bounding box center [223, 200] width 107 height 14
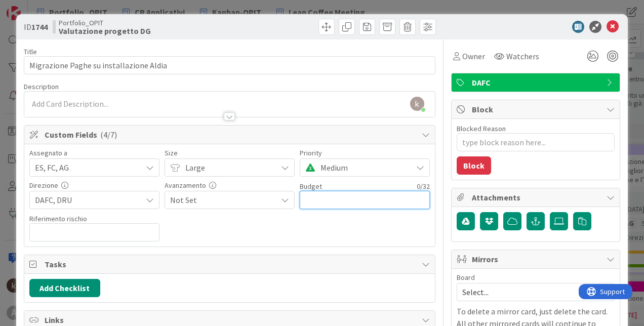
click at [323, 196] on input "text" at bounding box center [365, 200] width 130 height 18
click at [295, 244] on div "Assegnato a ES, FC, AG ES FC AG CC GA MR EL Size Large Not Set Small Medium Lar…" at bounding box center [229, 195] width 411 height 102
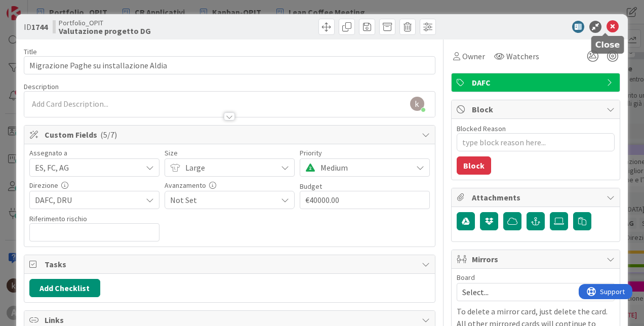
click at [607, 29] on icon at bounding box center [613, 27] width 12 height 12
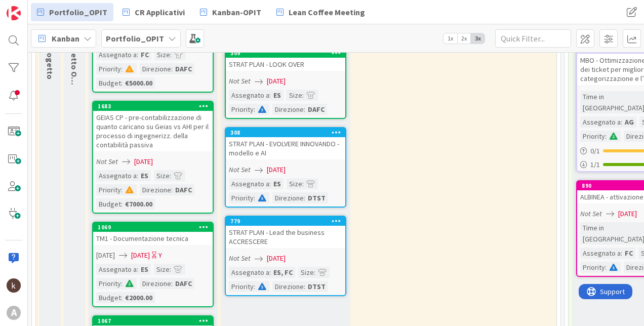
scroll to position [456, 0]
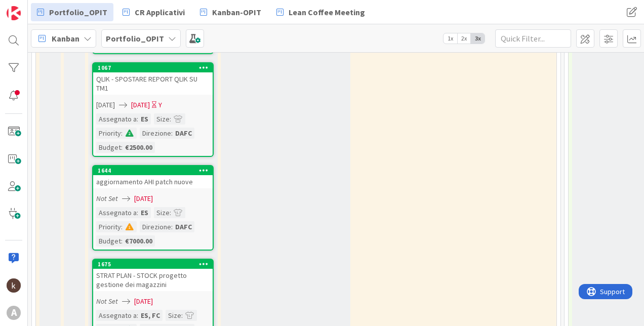
click at [449, 39] on span "1x" at bounding box center [451, 38] width 14 height 10
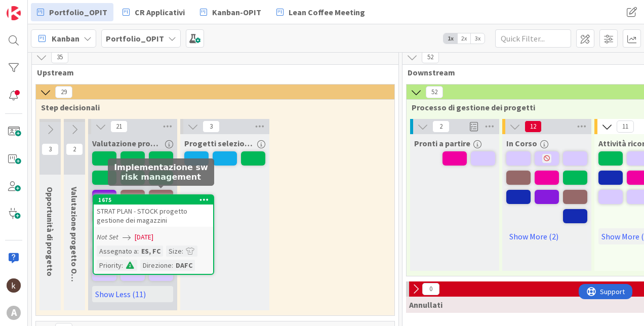
scroll to position [7, 0]
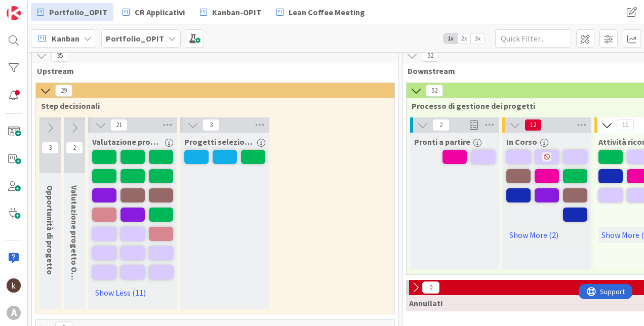
click at [467, 36] on span "2x" at bounding box center [465, 38] width 14 height 10
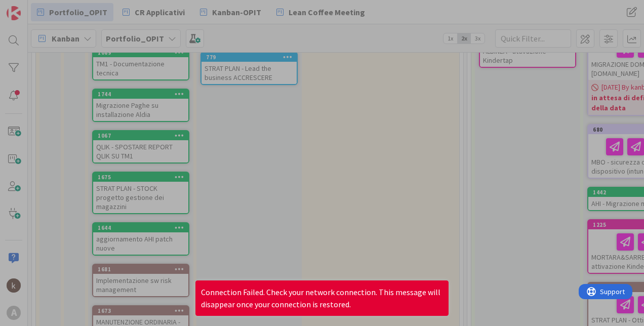
scroll to position [281, 0]
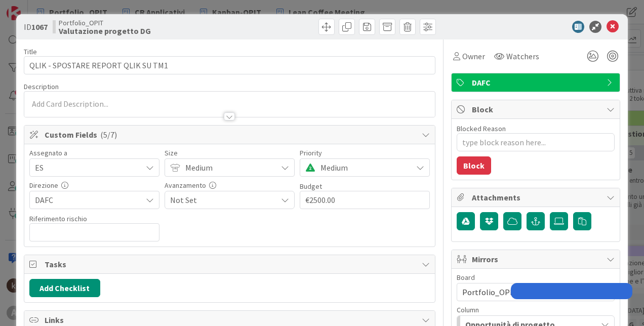
type textarea "x"
